Goal: Transaction & Acquisition: Subscribe to service/newsletter

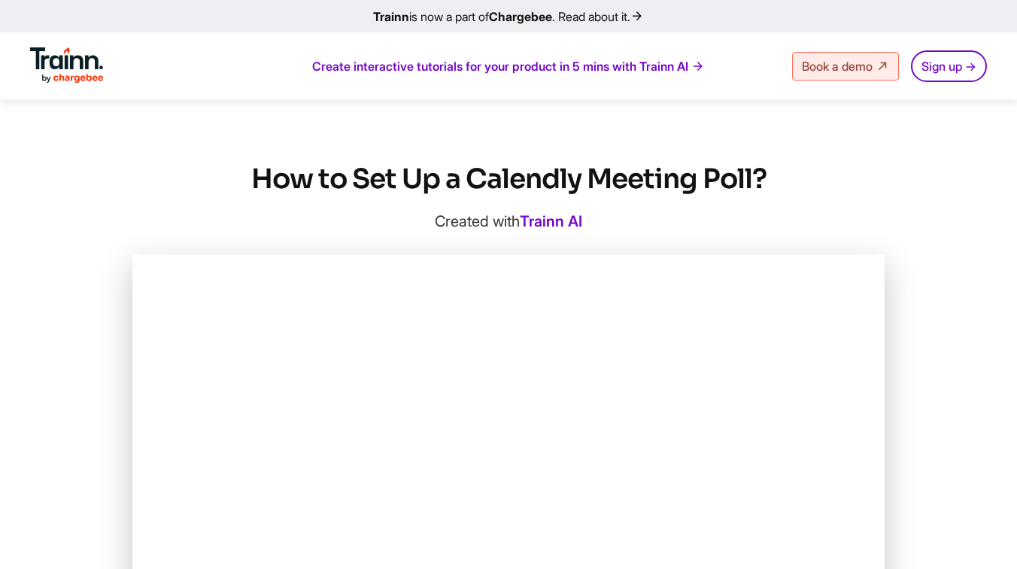
scroll to position [577, 0]
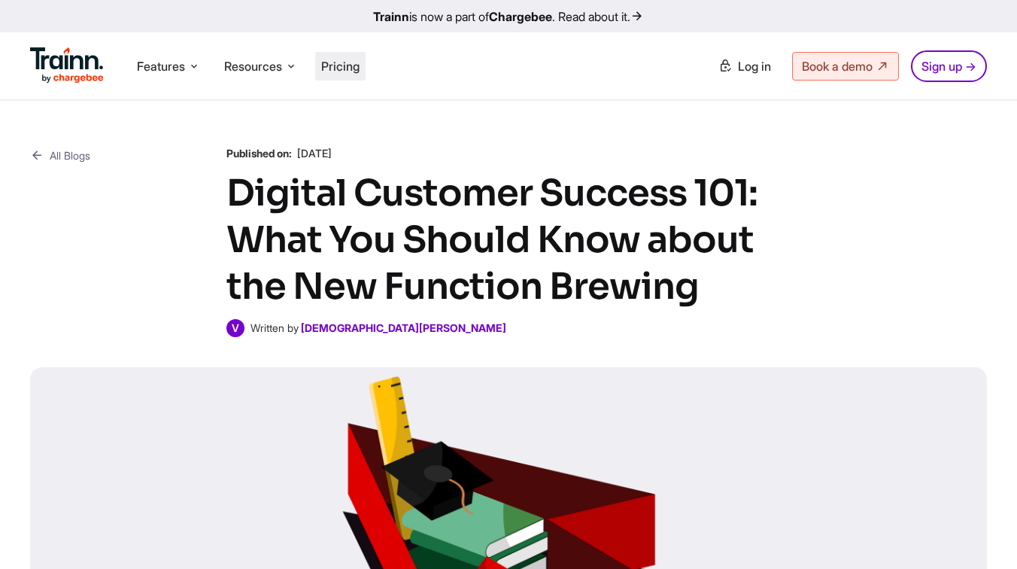
click at [338, 65] on span "Pricing" at bounding box center [340, 66] width 38 height 15
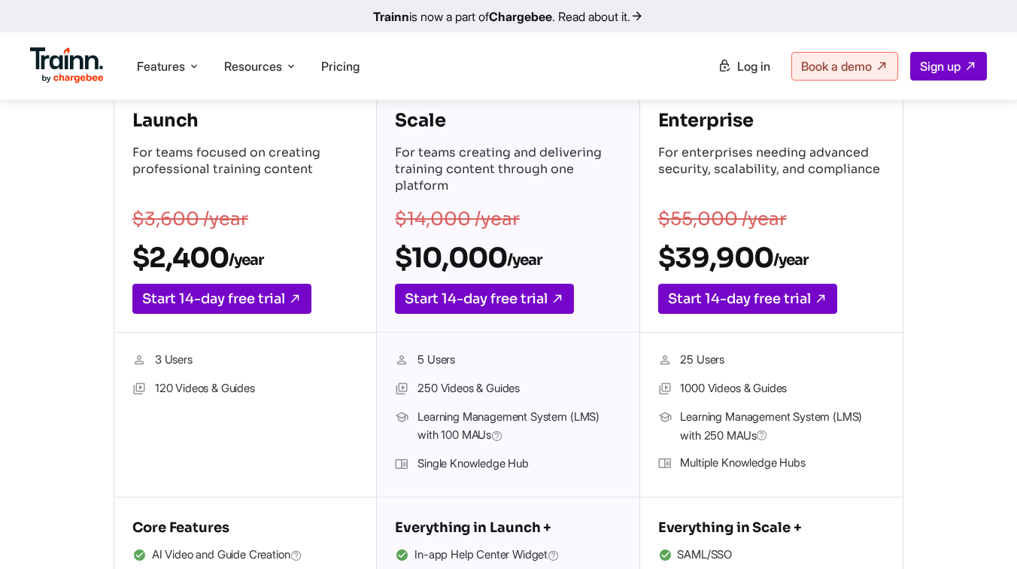
scroll to position [267, 0]
